Goal: Transaction & Acquisition: Purchase product/service

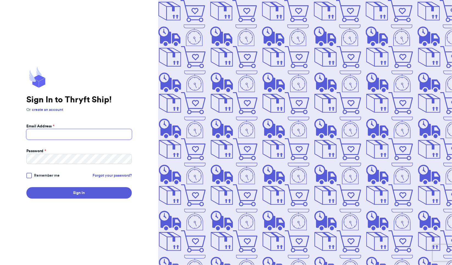
type input "[EMAIL_ADDRESS][DOMAIN_NAME]"
click at [77, 190] on button "Sign In" at bounding box center [78, 193] width 105 height 12
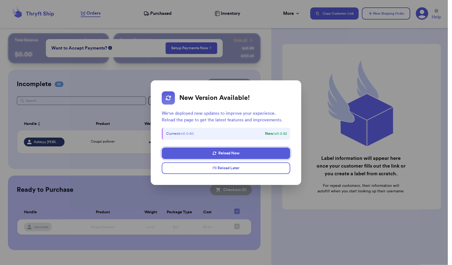
click at [241, 166] on button "I'll Reload Later" at bounding box center [226, 168] width 129 height 12
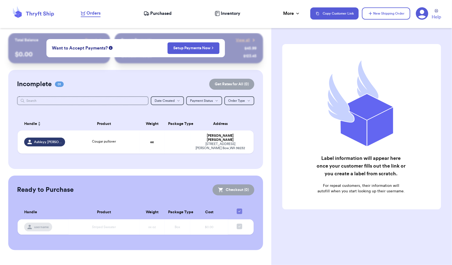
click at [384, 11] on button "New Shipping Order" at bounding box center [386, 13] width 48 height 12
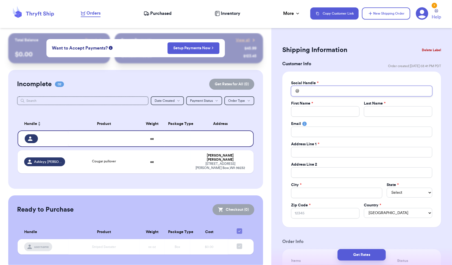
click at [313, 90] on input "Total Amount Paid" at bounding box center [361, 91] width 141 height 10
click at [311, 110] on input "Total Amount Paid" at bounding box center [325, 111] width 68 height 10
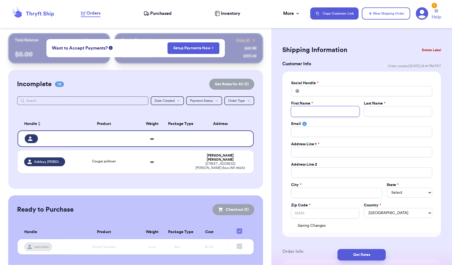
type input "a"
type input "as"
type input "ash"
type input "ashk"
type input "ashke"
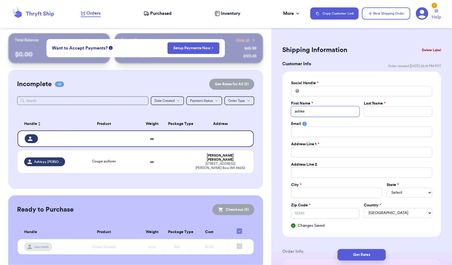
type input "ashk"
type input "ash"
type input "ashl"
type input "ashle"
type input "[PERSON_NAME]"
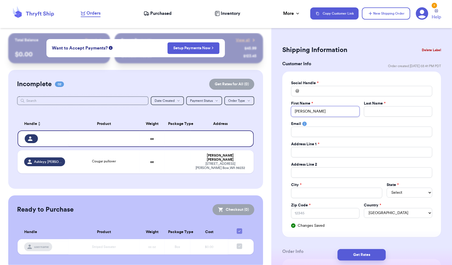
type input "[PERSON_NAME]"
click at [311, 90] on input "Total Amount Paid" at bounding box center [361, 91] width 141 height 10
type input "a"
type input "as"
type input "ash"
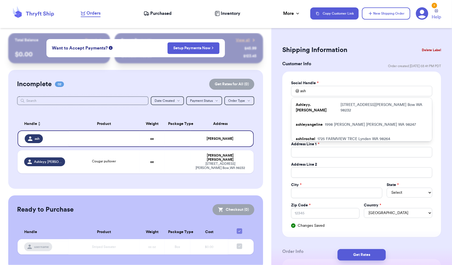
click at [341, 106] on p "[STREET_ADDRESS][PERSON_NAME]" at bounding box center [384, 107] width 87 height 11
type input "Ashleyy.[PERSON_NAME]"
type input "[PERSON_NAME]"
type input "[EMAIL_ADDRESS][DOMAIN_NAME]"
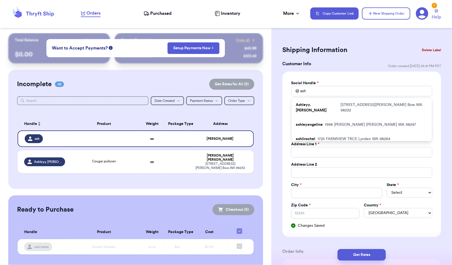
type input "[STREET_ADDRESS][PERSON_NAME]"
type input "Bow"
select select "WA"
type input "98232"
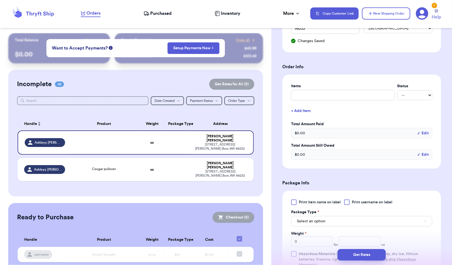
scroll to position [191, 0]
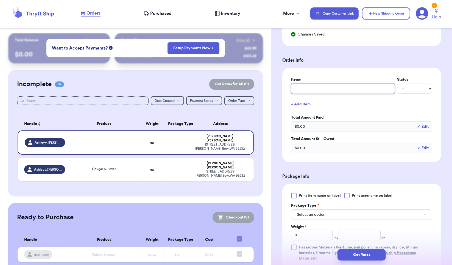
click at [357, 89] on input "text" at bounding box center [343, 88] width 104 height 10
type input "c"
type input "co"
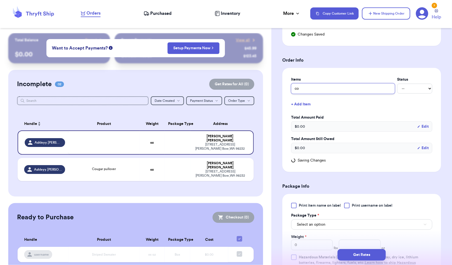
type input "cou"
type input "coug"
type input "couga"
type input "cougar"
type input "cougars"
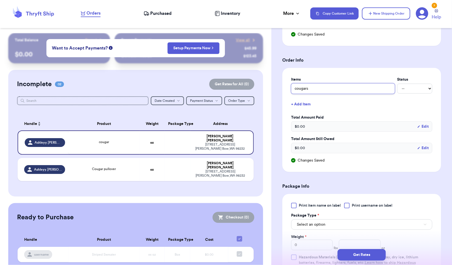
type input "cougars"
type input "cougars q"
type input "cougars qu"
type input "cougars qua"
type input "cougars quar"
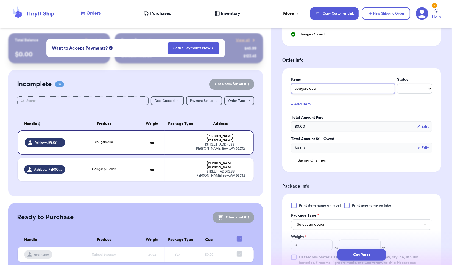
type input "cougars quart"
type input "cougars quarte"
type input "cougars quarter"
type input "cougars quarter z"
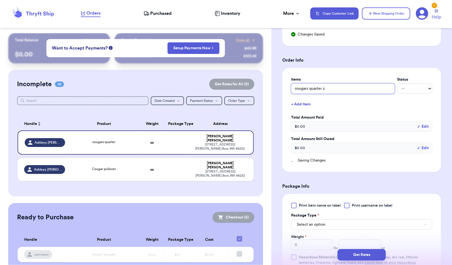
type input "cougars quarter zi"
type input "cougars quarter zip"
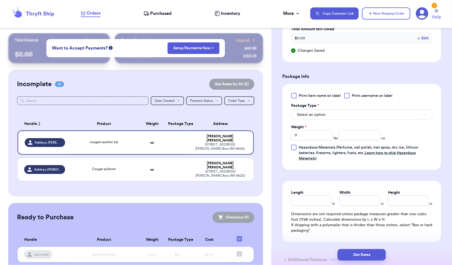
scroll to position [308, 0]
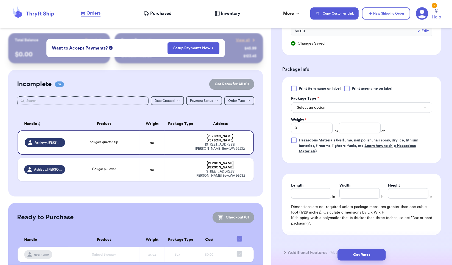
type input "cougars quarter zip"
click at [416, 108] on button "Select an option" at bounding box center [361, 107] width 141 height 10
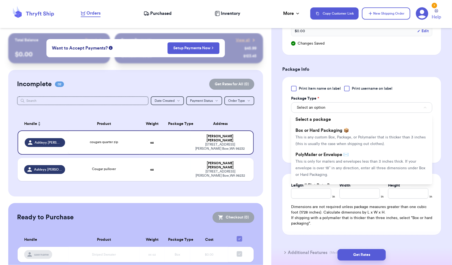
click at [395, 159] on span "This is only for mailers and envelopes less than 3 inches thick. If your envelo…" at bounding box center [361, 167] width 130 height 17
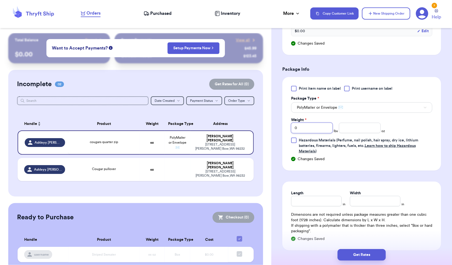
click at [313, 125] on input "0" at bounding box center [311, 128] width 41 height 10
click at [370, 127] on input "number" at bounding box center [359, 128] width 41 height 10
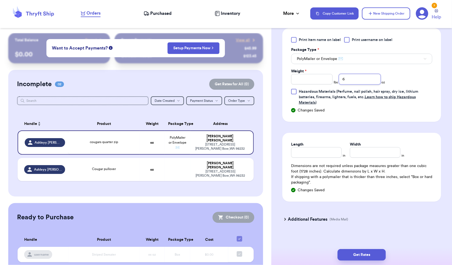
type input "6"
click at [372, 256] on button "Get Rates" at bounding box center [362, 255] width 48 height 12
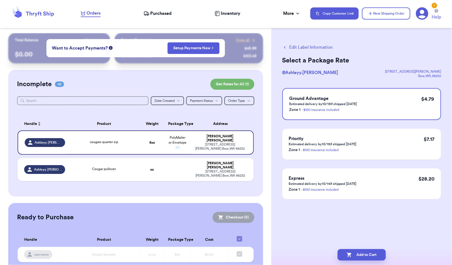
scroll to position [0, 0]
click at [384, 101] on div "Ground Advantage Estimated delivery by 10/15 if shipped [DATE] Zone 1 - $100 in…" at bounding box center [361, 104] width 159 height 32
click at [381, 253] on button "Add to Cart" at bounding box center [362, 255] width 48 height 12
checkbox input "true"
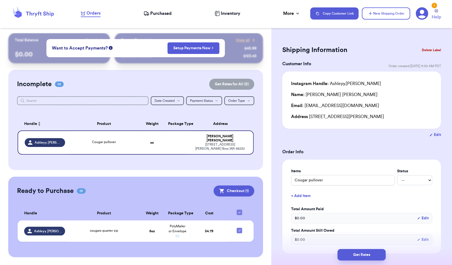
click at [240, 187] on button "Checkout ( 1 )" at bounding box center [234, 190] width 41 height 11
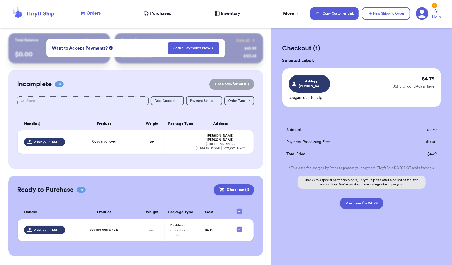
click at [377, 200] on button "Purchase for $4.79" at bounding box center [362, 203] width 44 height 12
checkbox input "false"
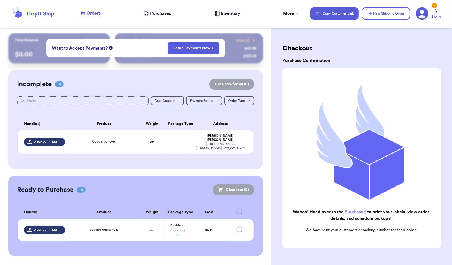
checkbox input "true"
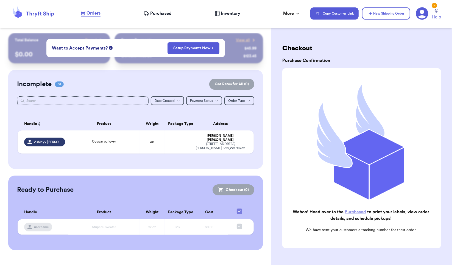
click at [162, 12] on span "Purchased" at bounding box center [161, 13] width 21 height 7
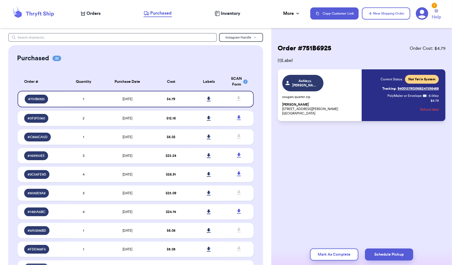
click at [207, 99] on icon at bounding box center [209, 98] width 4 height 5
